Goal: Book appointment/travel/reservation

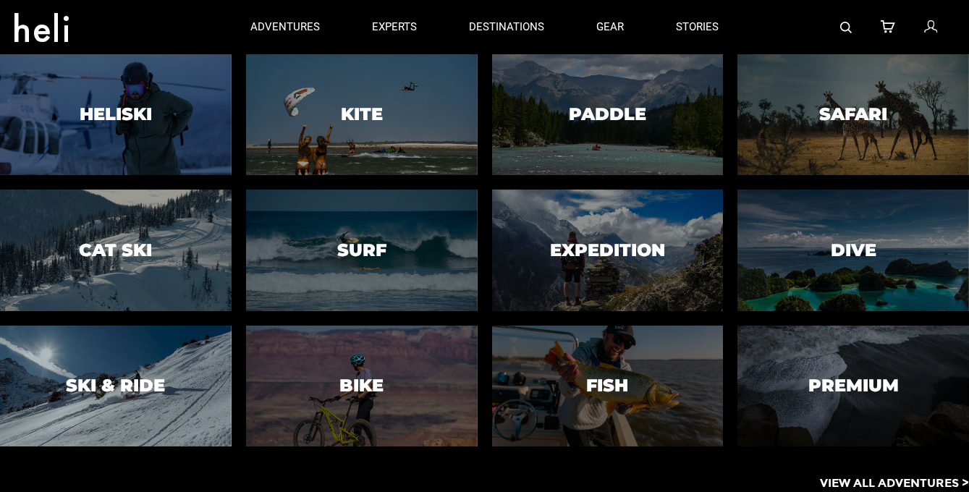
click at [203, 388] on div at bounding box center [116, 386] width 236 height 124
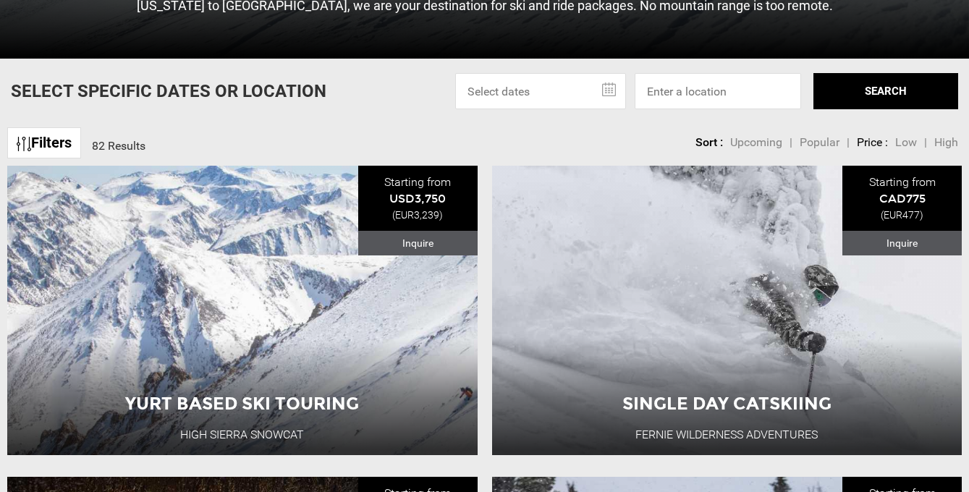
scroll to position [397, 0]
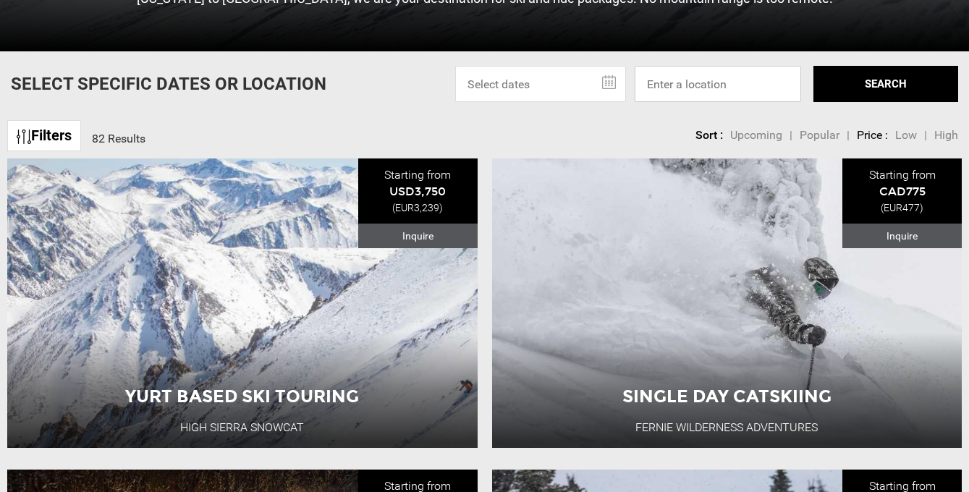
click at [673, 84] on input at bounding box center [718, 84] width 166 height 36
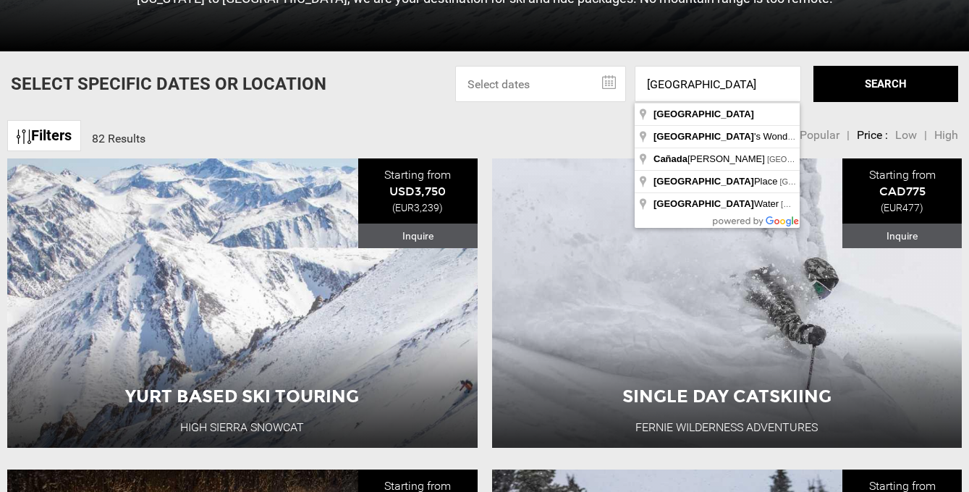
type input "[GEOGRAPHIC_DATA]"
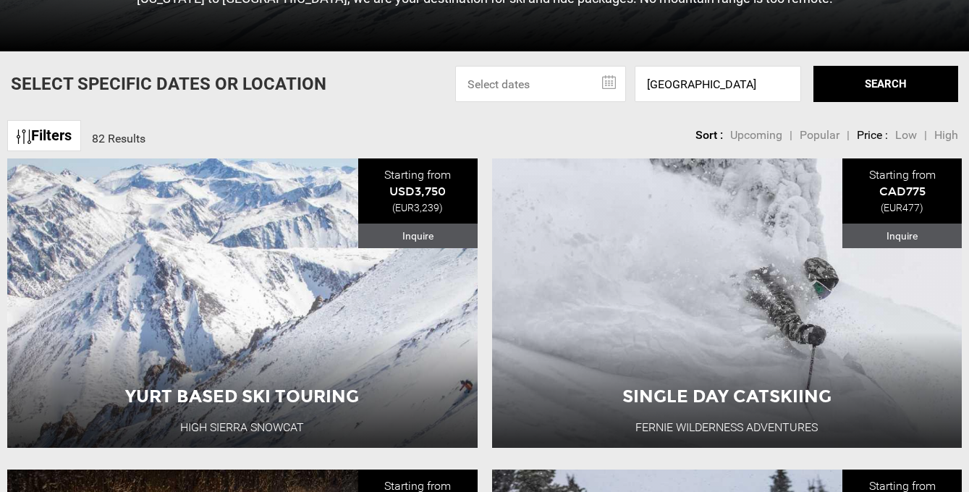
click at [865, 83] on button "SEARCH" at bounding box center [885, 84] width 145 height 36
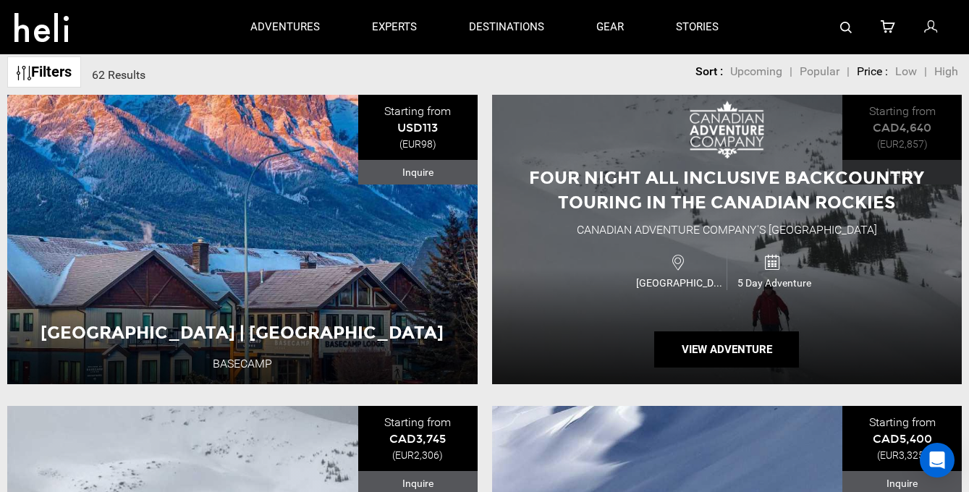
scroll to position [415, 0]
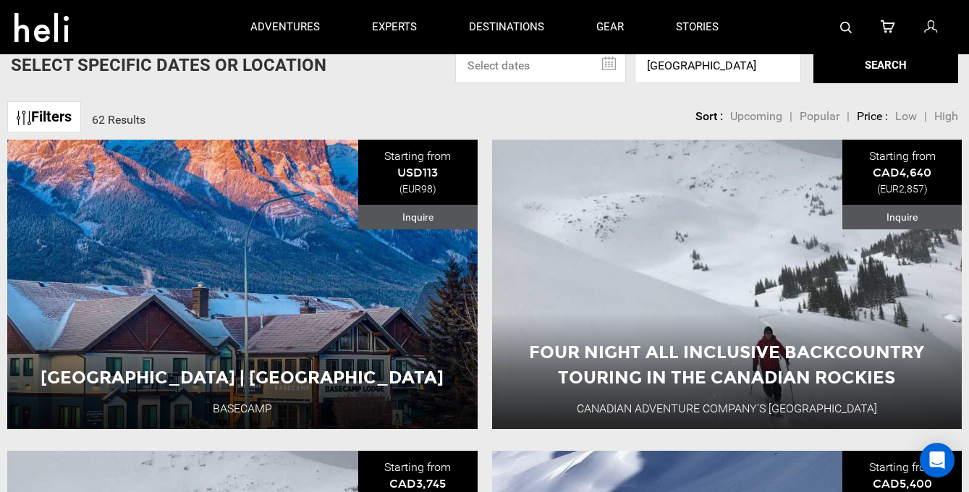
click at [612, 62] on input "text" at bounding box center [540, 65] width 171 height 36
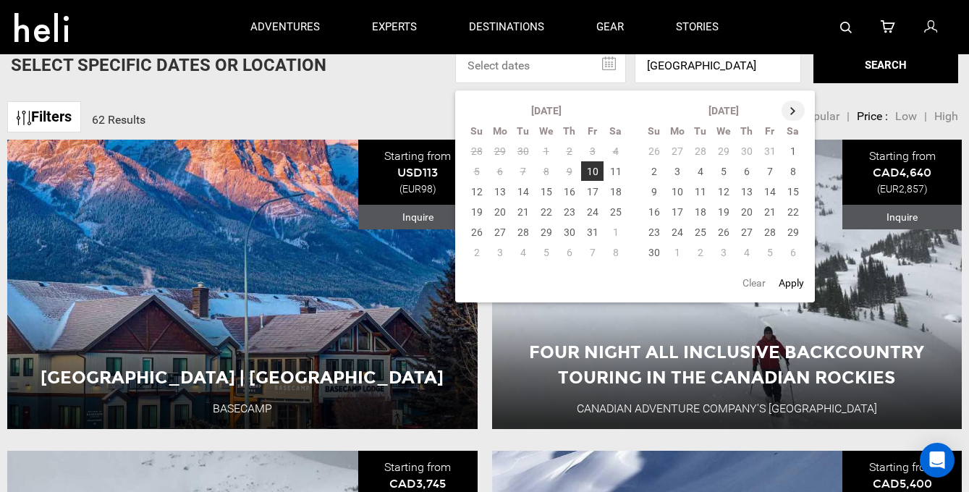
click at [790, 110] on th at bounding box center [793, 111] width 23 height 20
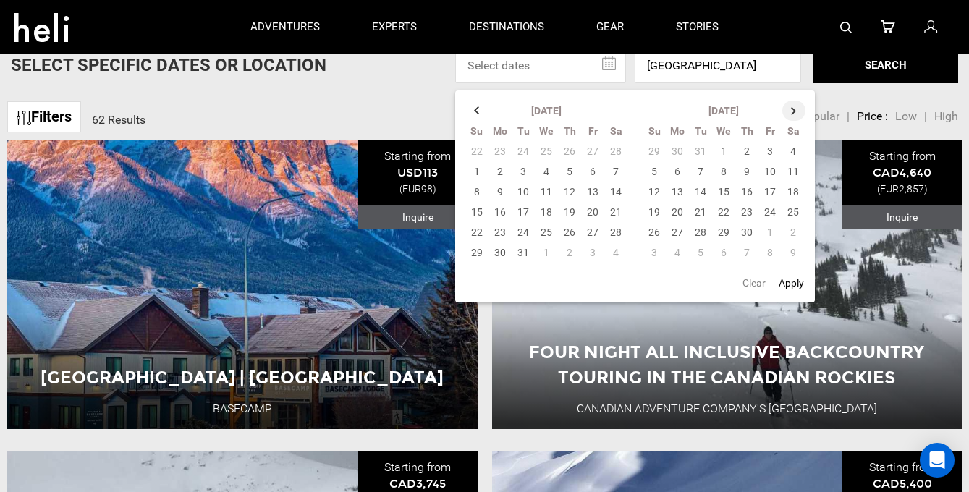
click at [790, 110] on th at bounding box center [793, 111] width 23 height 20
click at [776, 148] on td "1" at bounding box center [769, 151] width 23 height 20
click at [795, 101] on th at bounding box center [793, 111] width 23 height 20
click at [795, 105] on th at bounding box center [793, 111] width 23 height 20
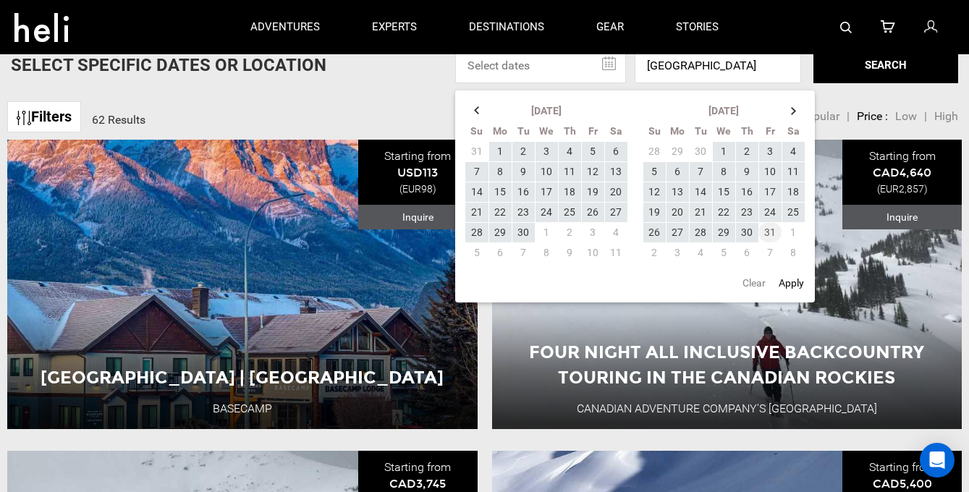
click at [766, 228] on td "31" at bounding box center [769, 232] width 23 height 20
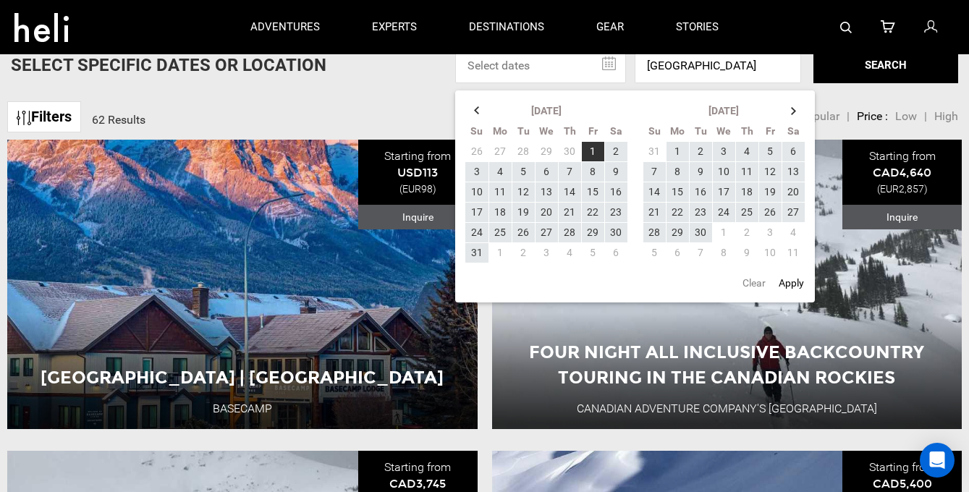
click at [794, 281] on button "Apply" at bounding box center [791, 283] width 34 height 26
type input "[DATE] - [DATE]"
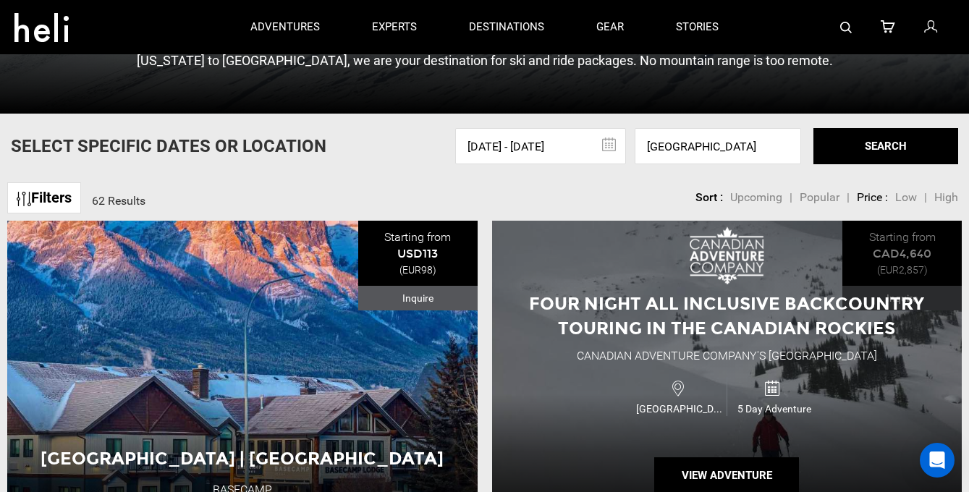
scroll to position [302, 0]
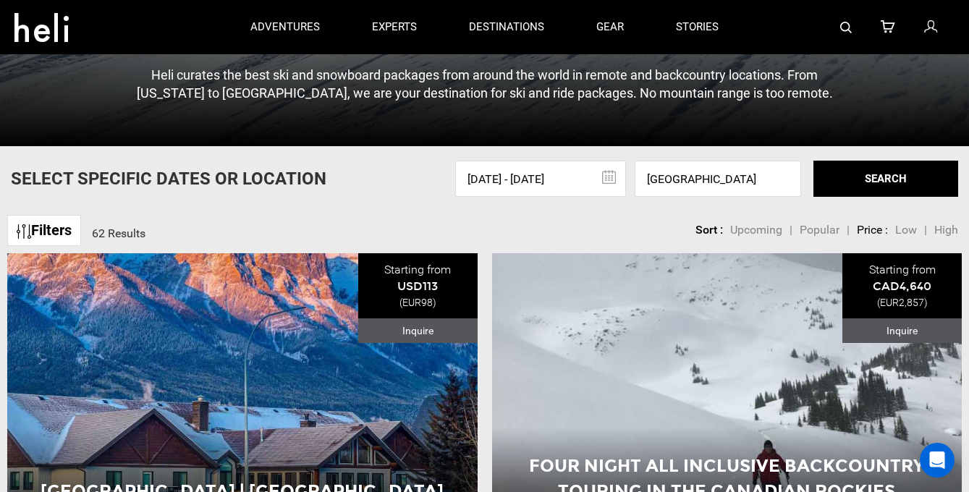
click at [895, 175] on button "SEARCH" at bounding box center [885, 179] width 145 height 36
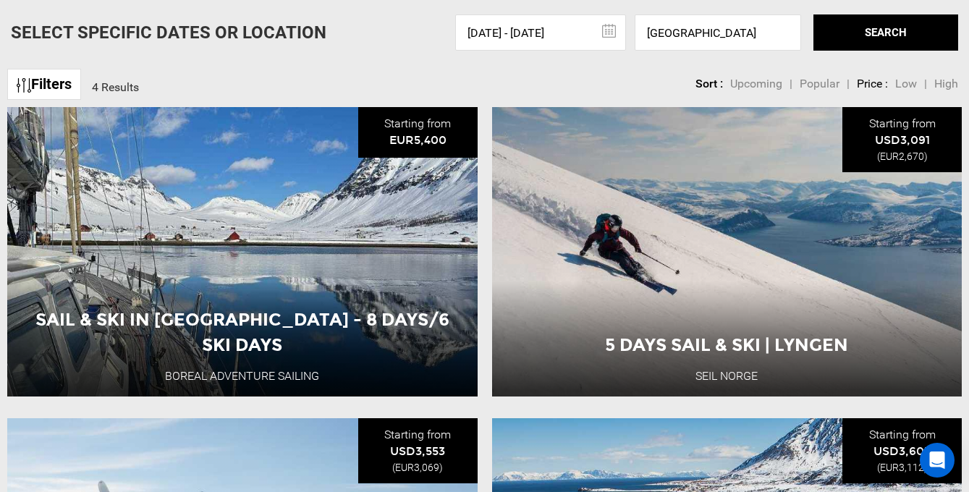
scroll to position [481, 0]
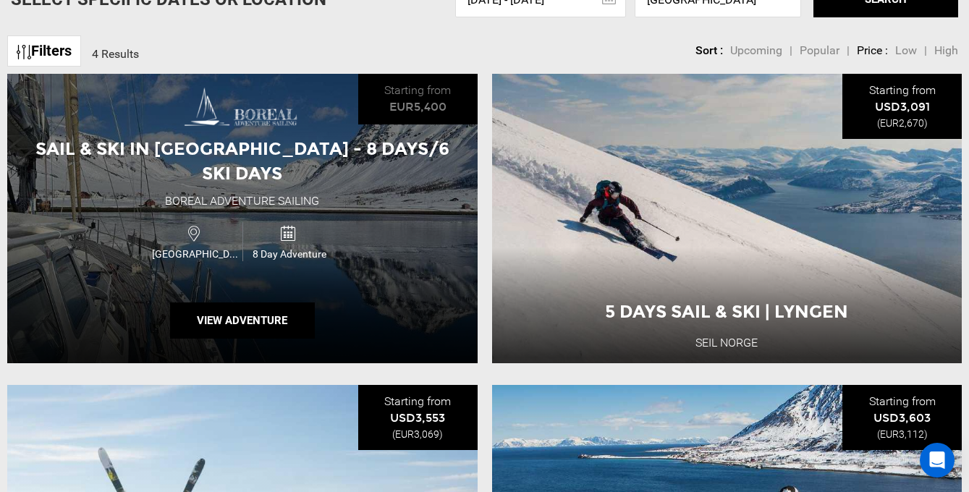
click at [276, 154] on span "Sail & Ski in [GEOGRAPHIC_DATA] - 8 Days/6 Ski Days" at bounding box center [242, 161] width 414 height 46
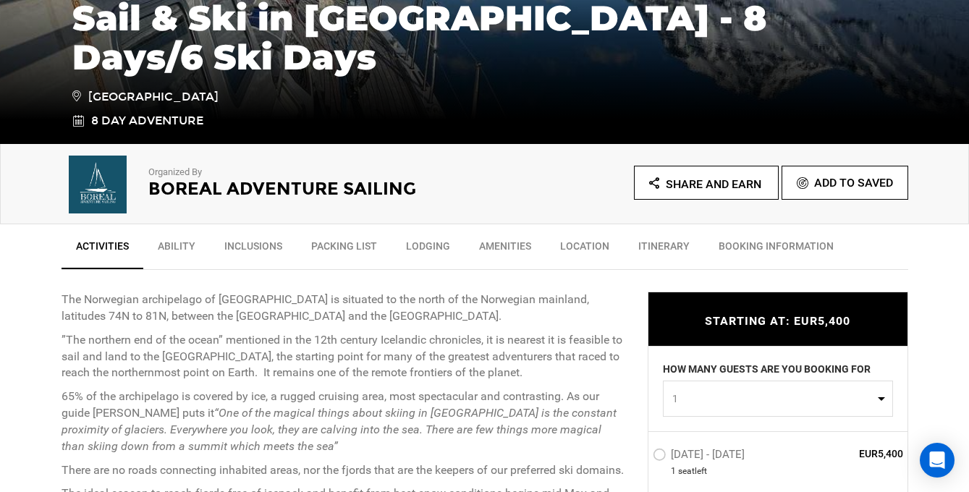
scroll to position [519, 0]
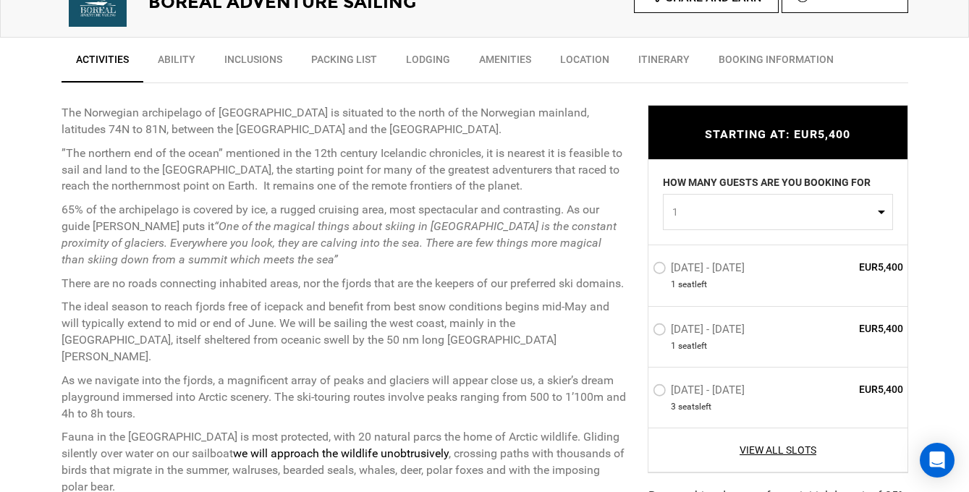
click at [193, 58] on link "Ability" at bounding box center [176, 63] width 67 height 36
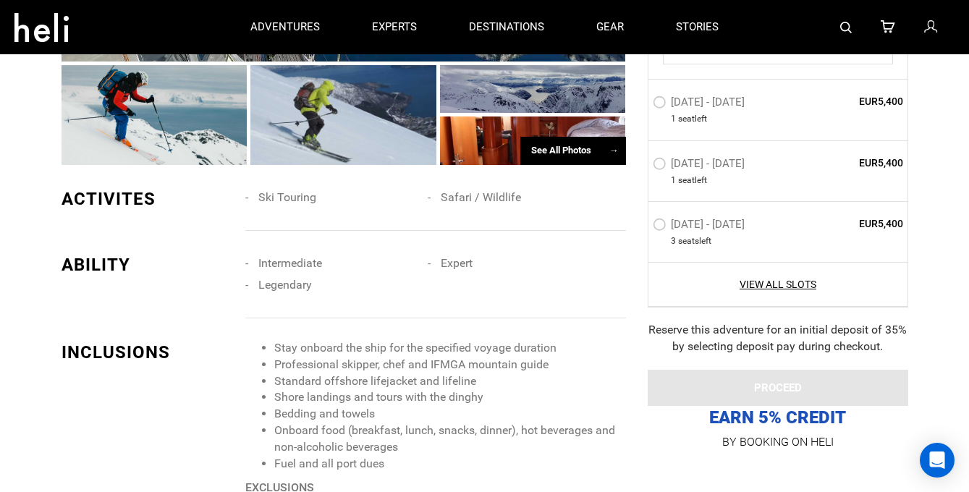
scroll to position [1159, 0]
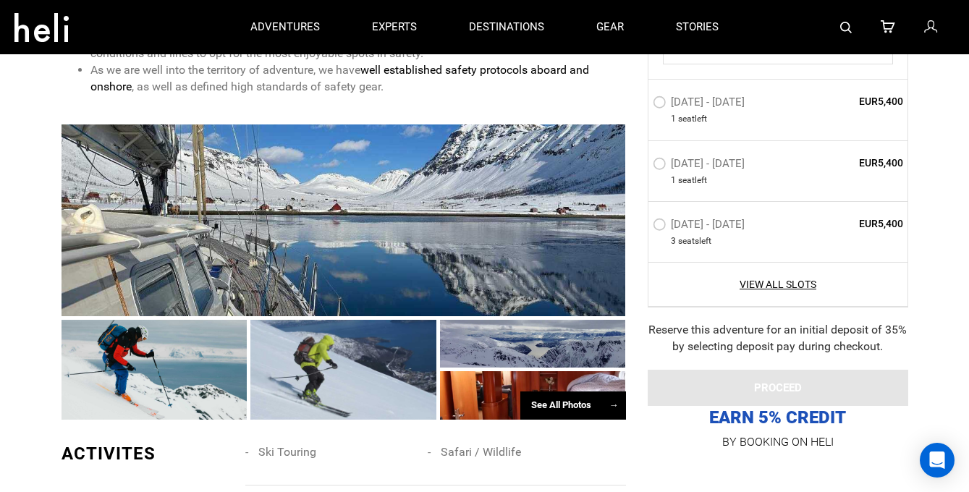
click at [202, 172] on div at bounding box center [344, 220] width 565 height 192
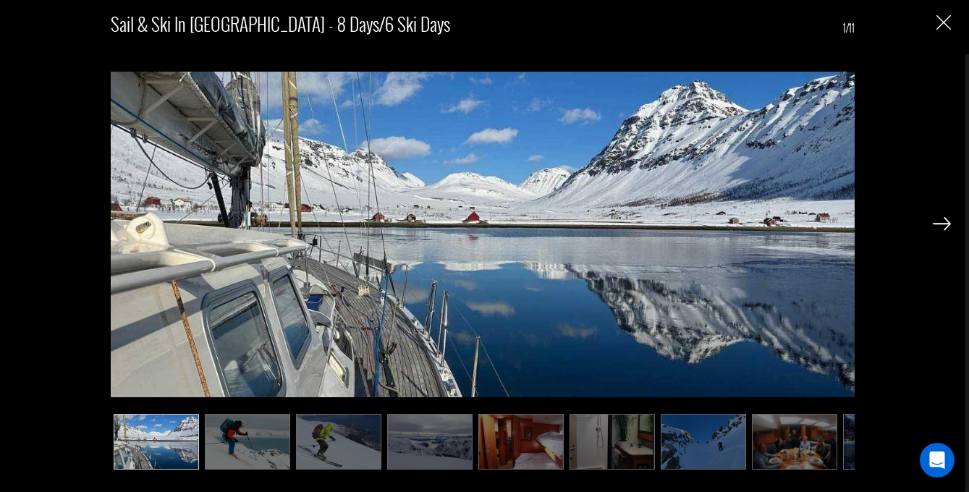
click at [953, 221] on div "Sail & Ski in [GEOGRAPHIC_DATA] - 8 Days/6 Ski Days 1/11" at bounding box center [482, 246] width 965 height 492
click at [945, 221] on img at bounding box center [942, 223] width 18 height 13
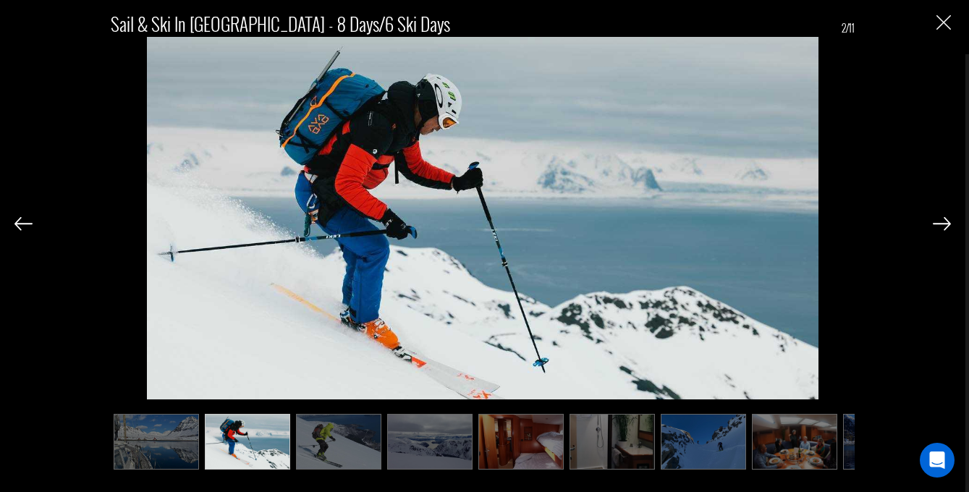
click at [944, 221] on img at bounding box center [942, 223] width 18 height 13
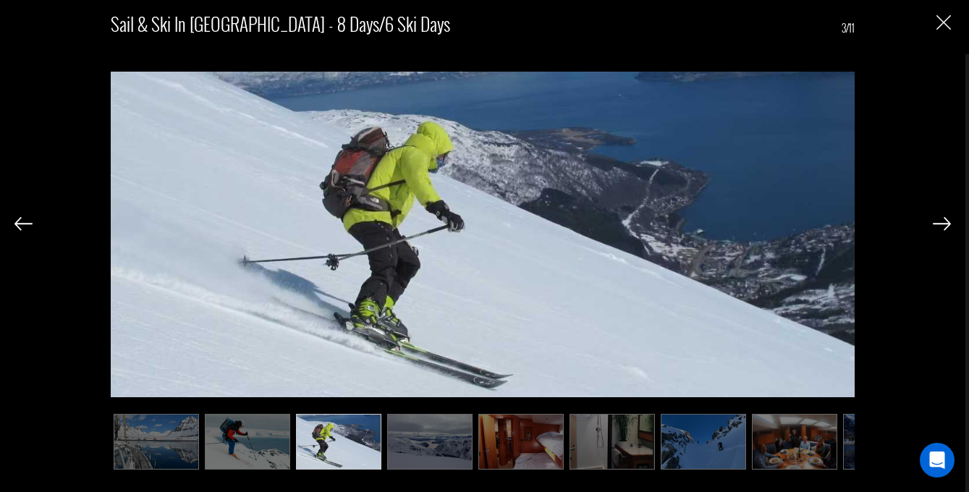
click at [938, 28] on img "Close" at bounding box center [944, 22] width 14 height 14
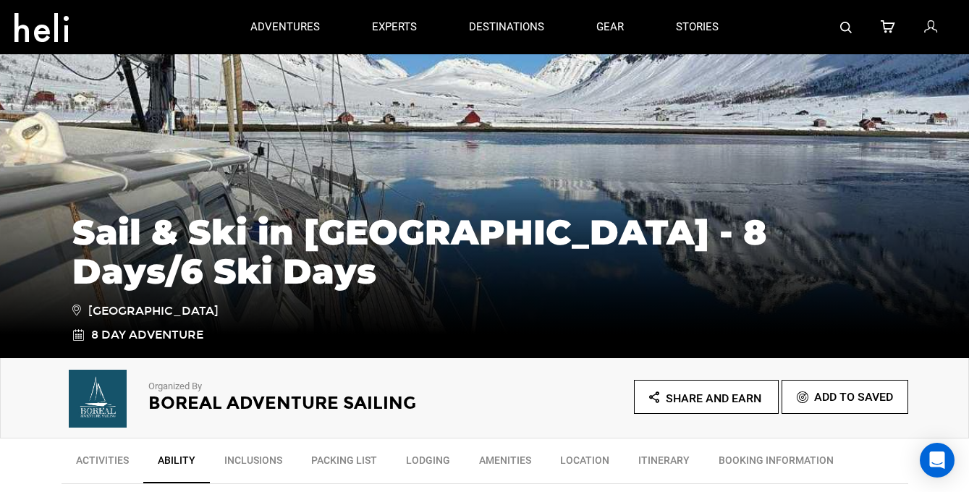
scroll to position [0, 0]
